Goal: Task Accomplishment & Management: Manage account settings

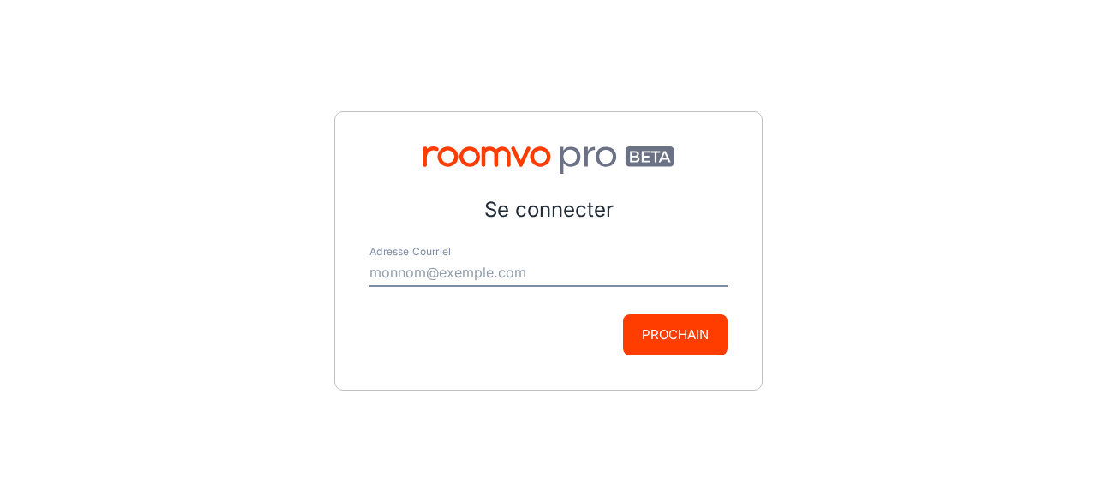
click at [597, 276] on input "Adresse Courriel" at bounding box center [548, 273] width 358 height 27
type input "[EMAIL_ADDRESS][DOMAIN_NAME]"
click at [647, 339] on font "Prochain" at bounding box center [675, 335] width 67 height 16
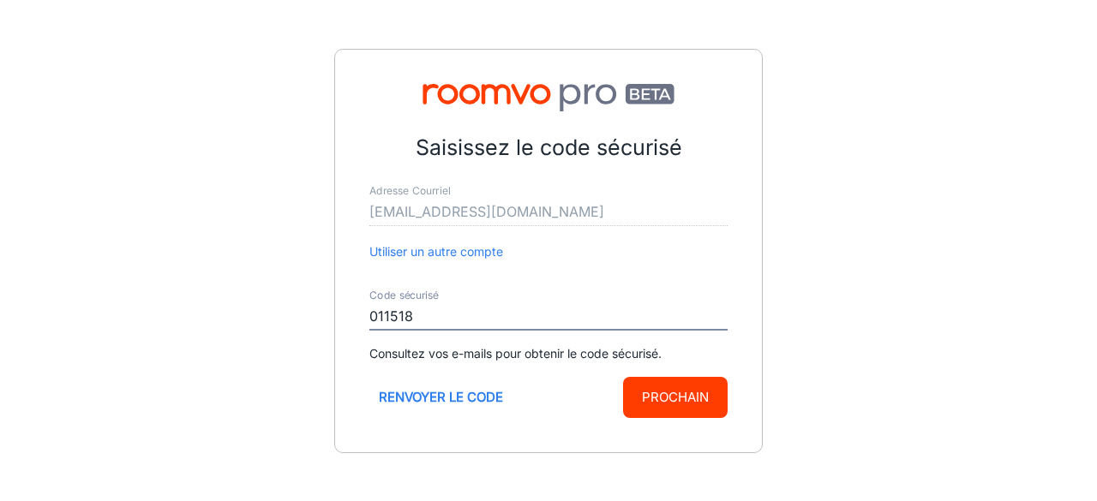
type input "011518"
click at [696, 417] on button "Prochain" at bounding box center [675, 397] width 105 height 41
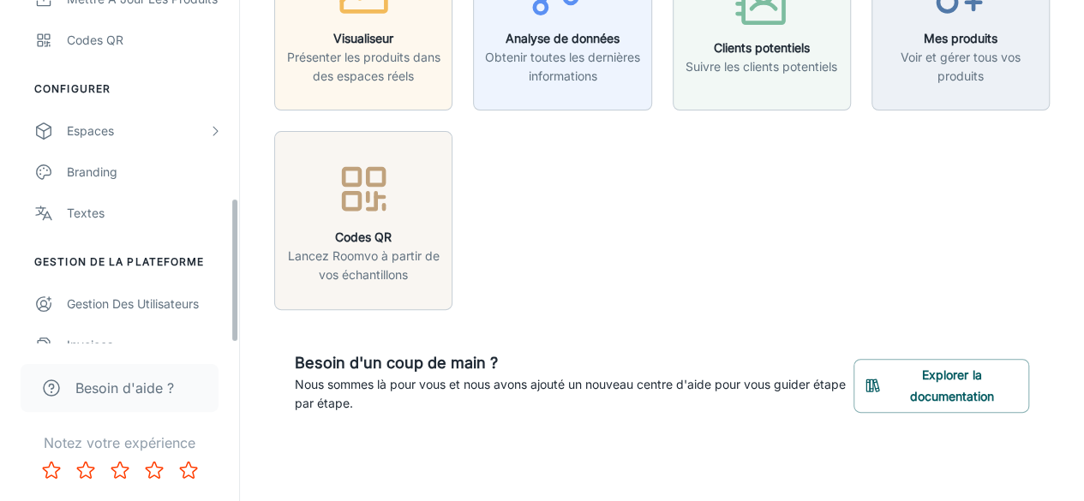
scroll to position [470, 0]
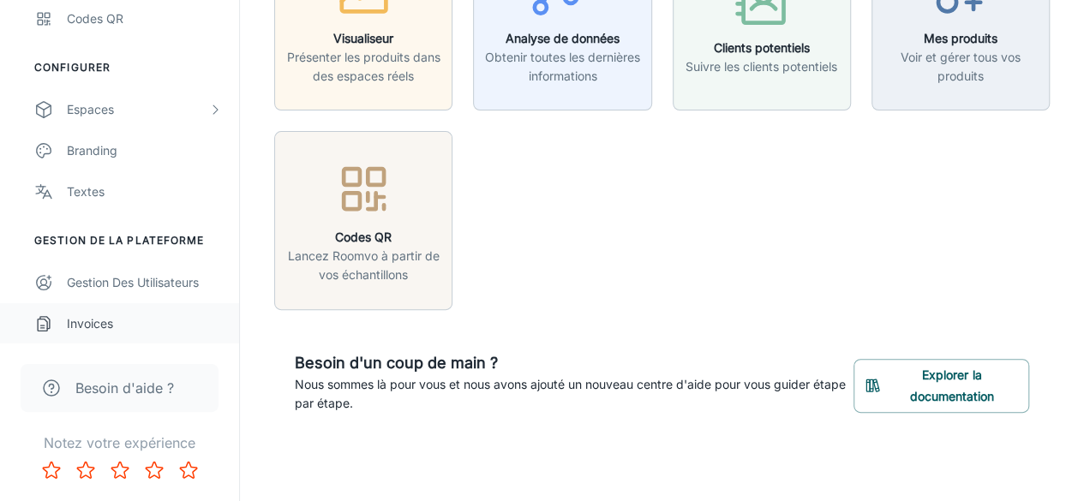
click at [107, 327] on div "Invoices" at bounding box center [144, 324] width 155 height 19
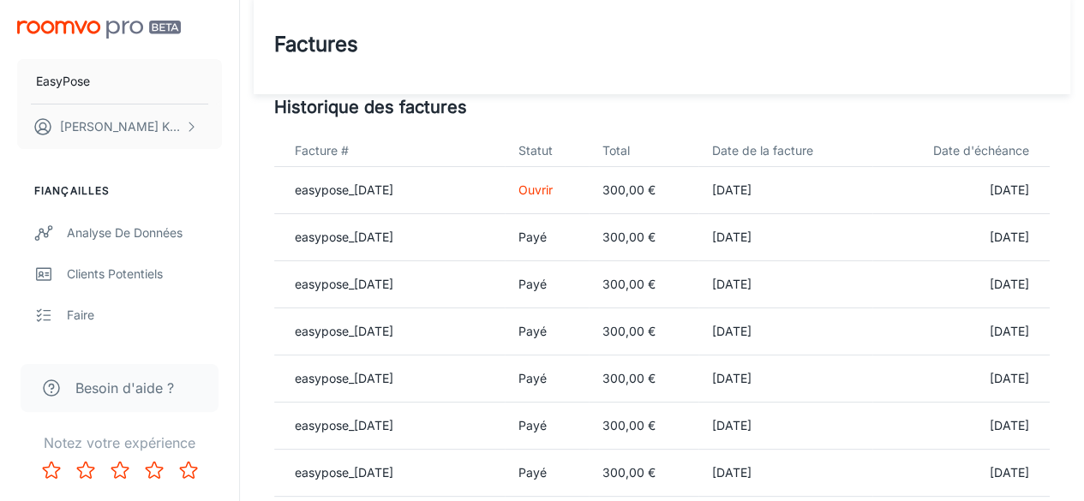
scroll to position [3, 0]
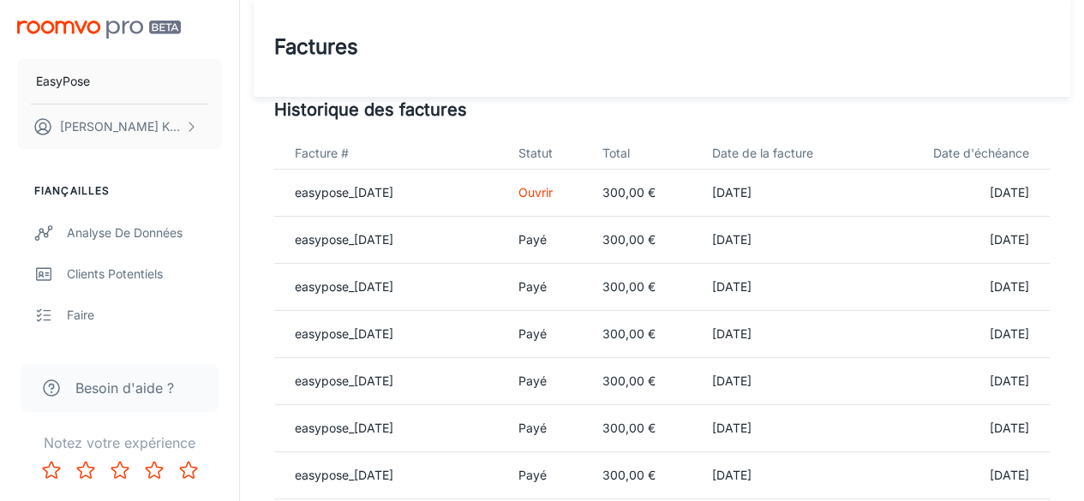
click at [575, 245] on p "Payé" at bounding box center [547, 240] width 57 height 18
click at [393, 241] on font "easypose_[DATE]" at bounding box center [344, 239] width 99 height 15
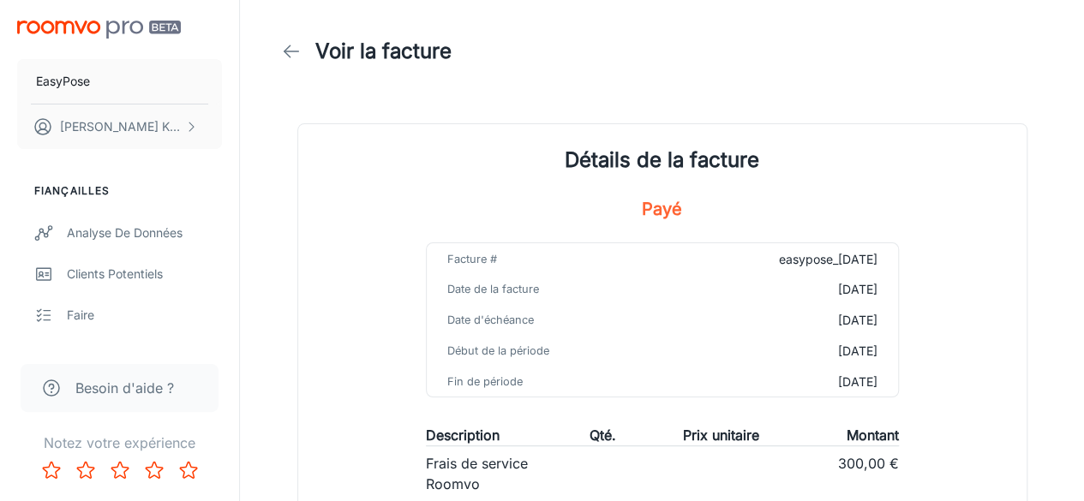
click at [365, 47] on font "Voir la facture" at bounding box center [383, 51] width 136 height 25
click at [297, 52] on icon at bounding box center [291, 51] width 21 height 21
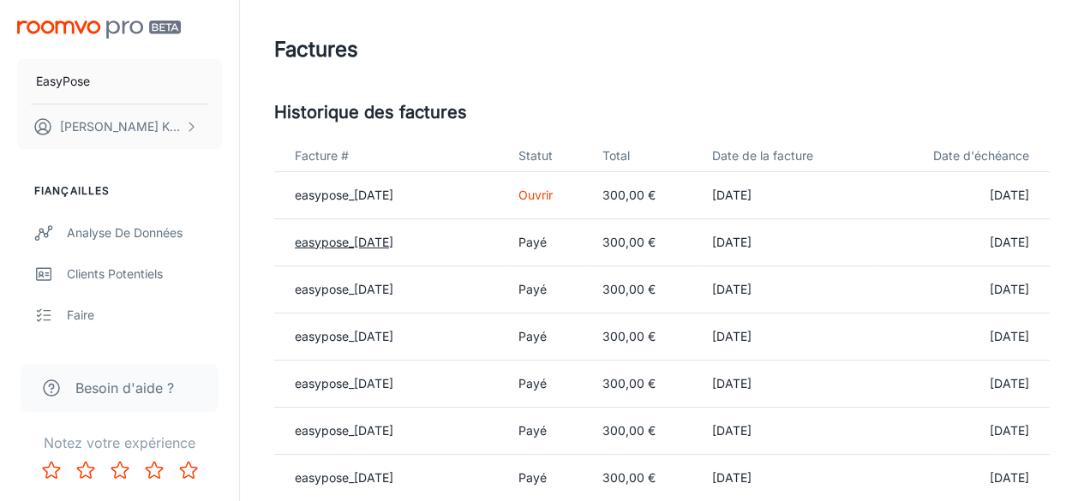
click at [385, 236] on font "easypose_[DATE]" at bounding box center [344, 242] width 99 height 15
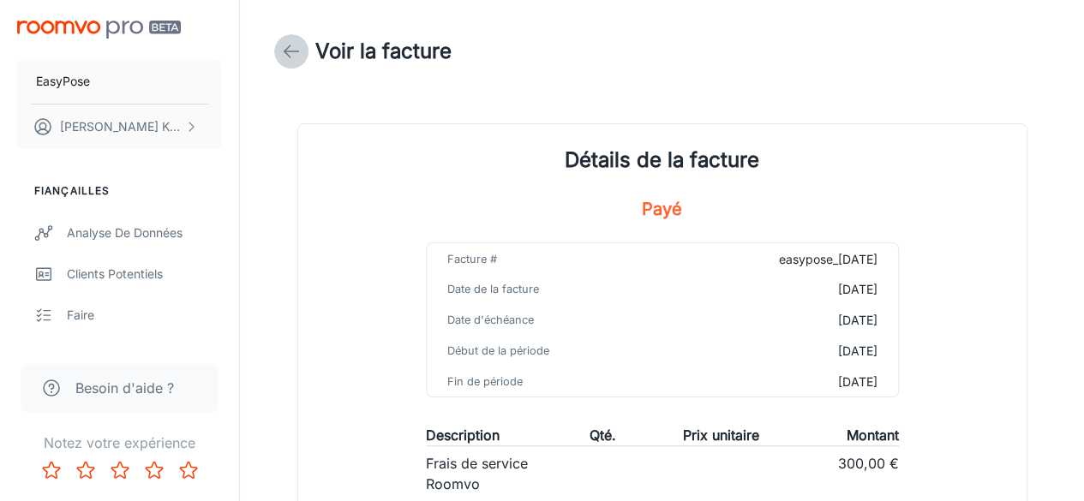
click at [291, 49] on icon at bounding box center [291, 51] width 21 height 21
